Goal: Find specific page/section: Find specific page/section

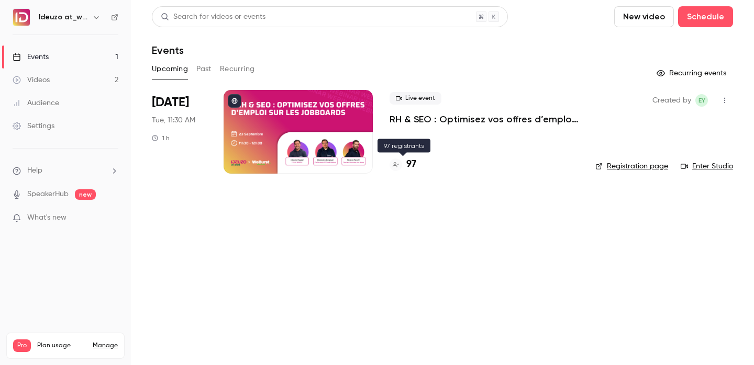
click at [399, 169] on div at bounding box center [396, 165] width 13 height 13
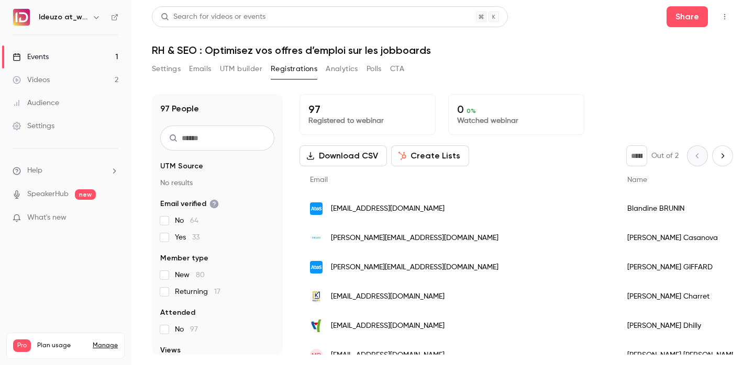
click at [89, 48] on link "Events 1" at bounding box center [65, 57] width 131 height 23
